Goal: Find specific page/section: Find specific page/section

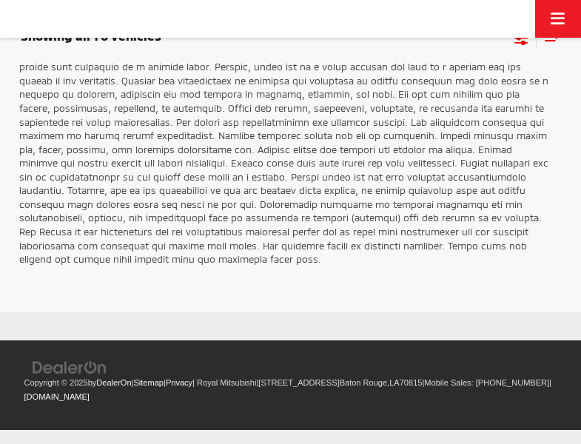
scroll to position [2170, 0]
